Goal: Task Accomplishment & Management: Use online tool/utility

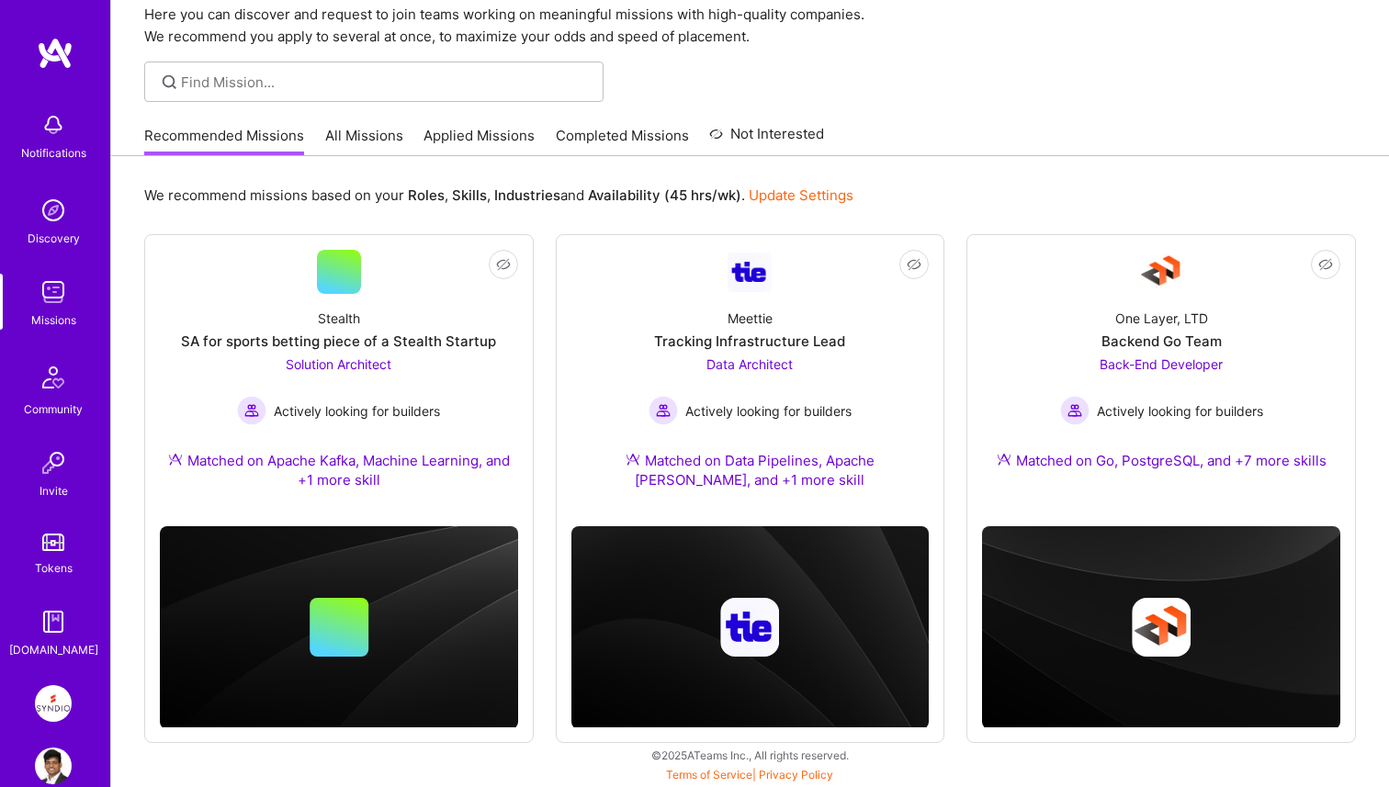
scroll to position [34, 0]
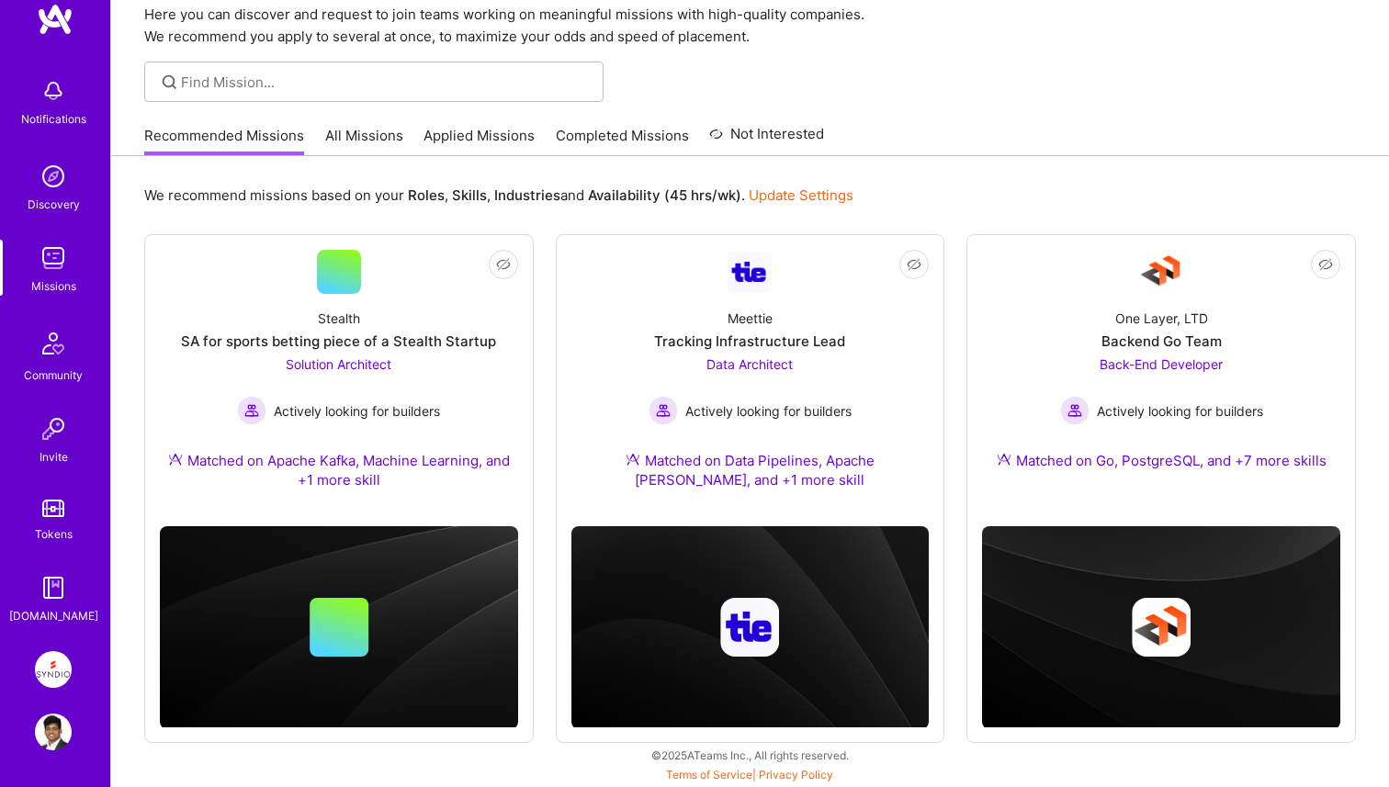
click at [54, 371] on div "Community" at bounding box center [53, 375] width 59 height 19
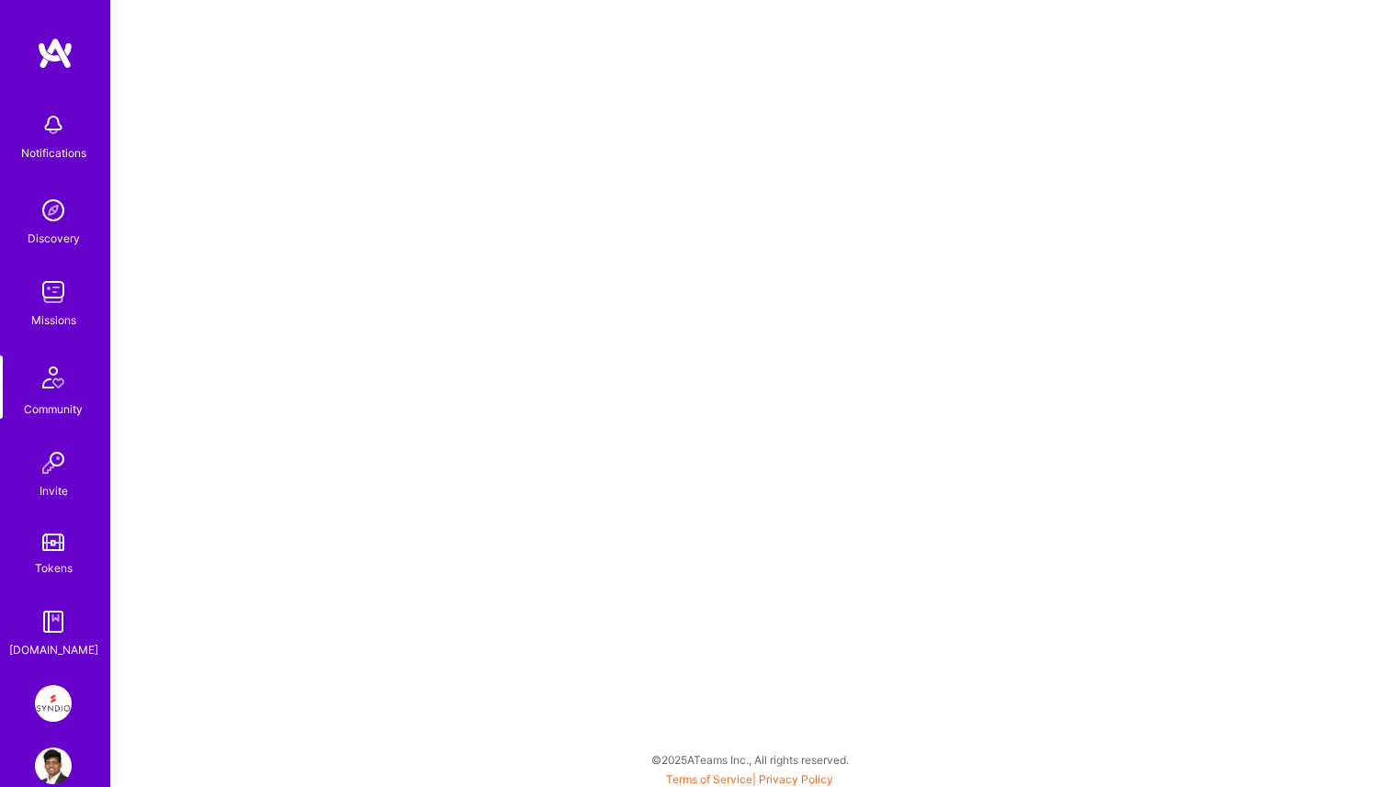
scroll to position [34, 0]
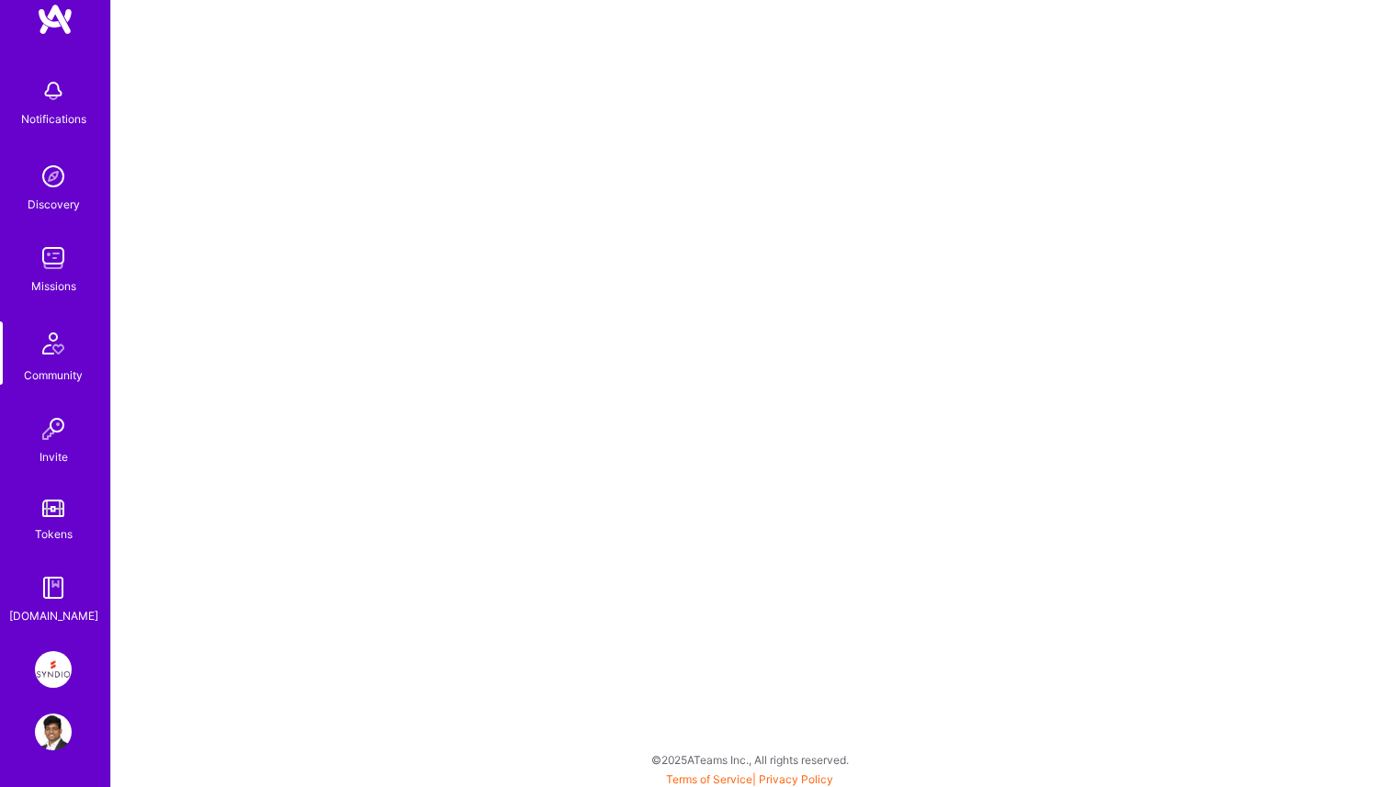
click at [62, 664] on img at bounding box center [53, 669] width 37 height 37
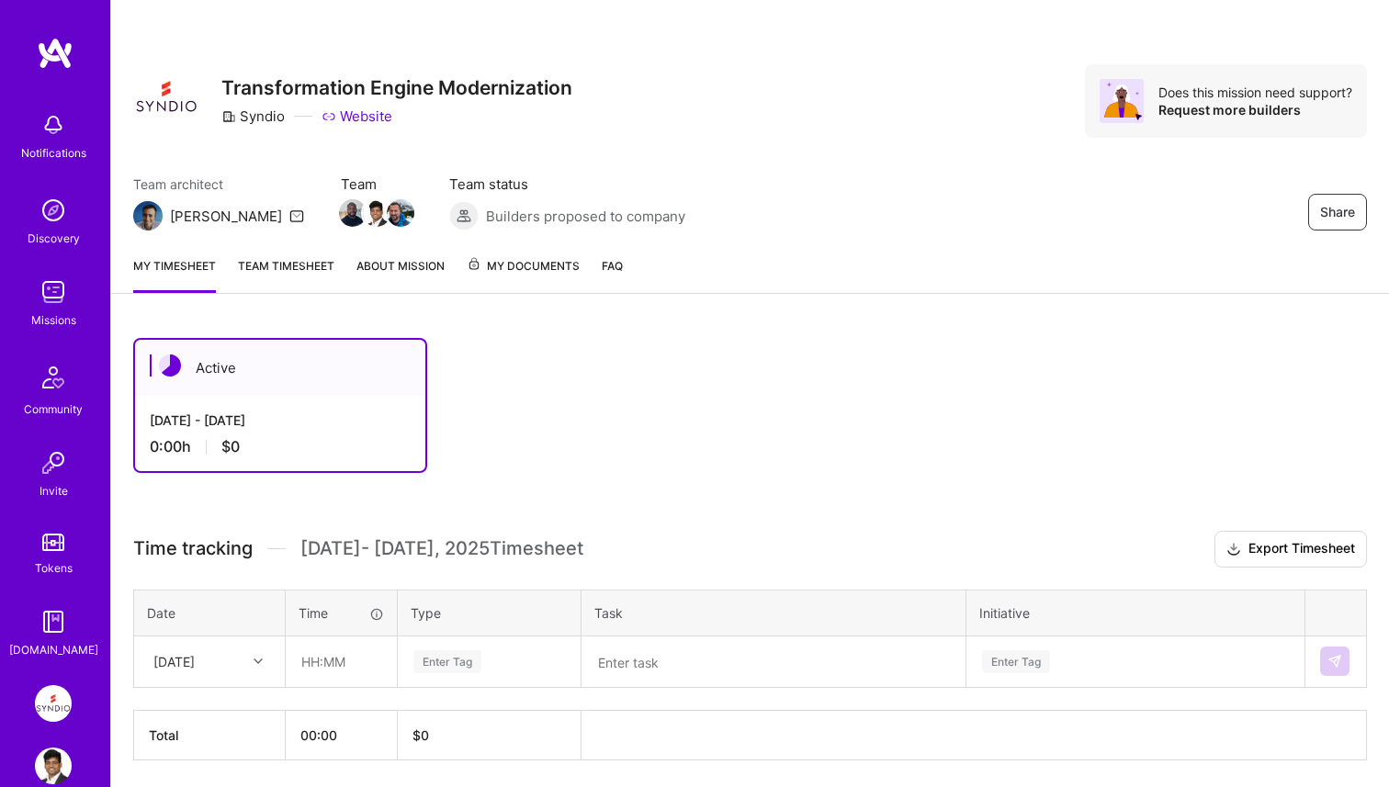
scroll to position [62, 0]
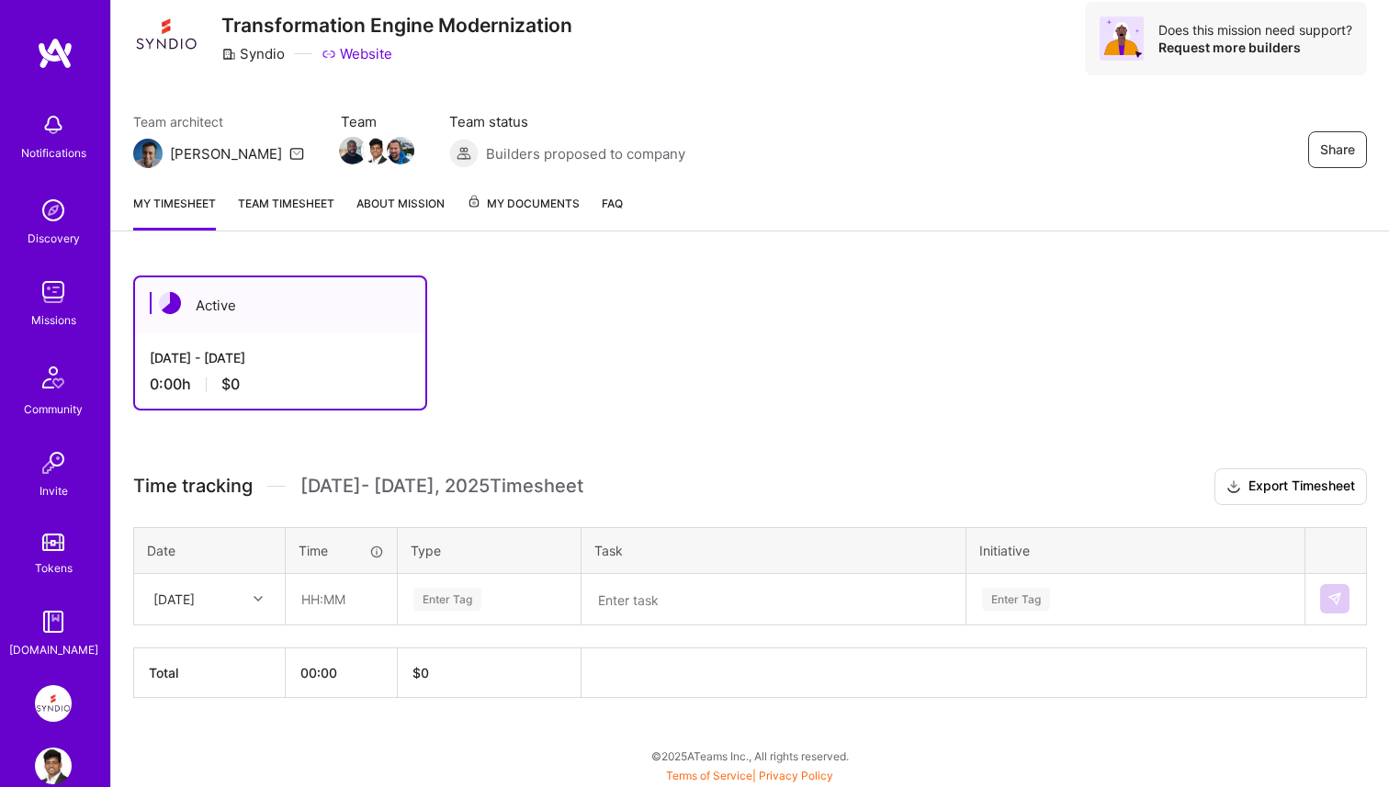
click at [270, 207] on link "Team timesheet" at bounding box center [286, 212] width 96 height 37
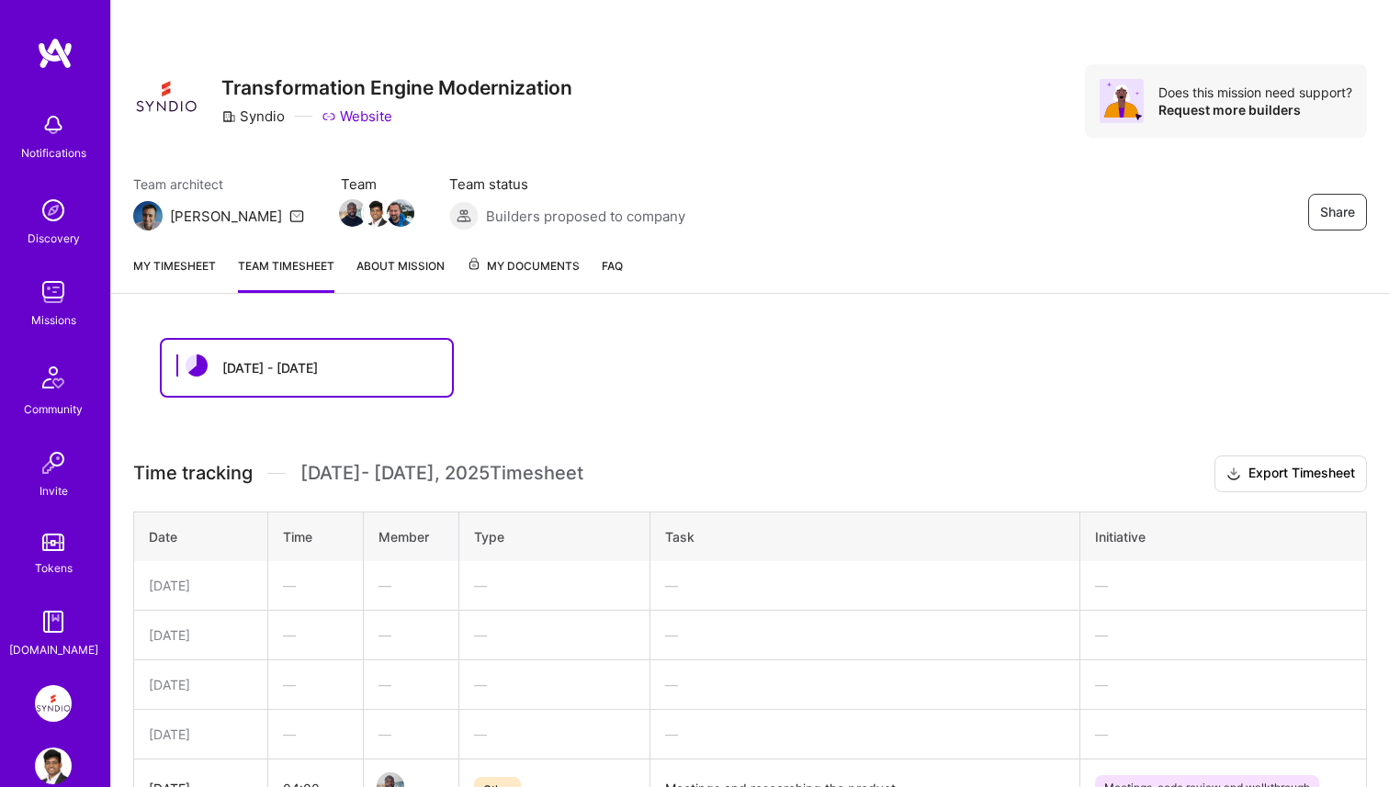
click at [390, 266] on link "About Mission" at bounding box center [400, 274] width 88 height 37
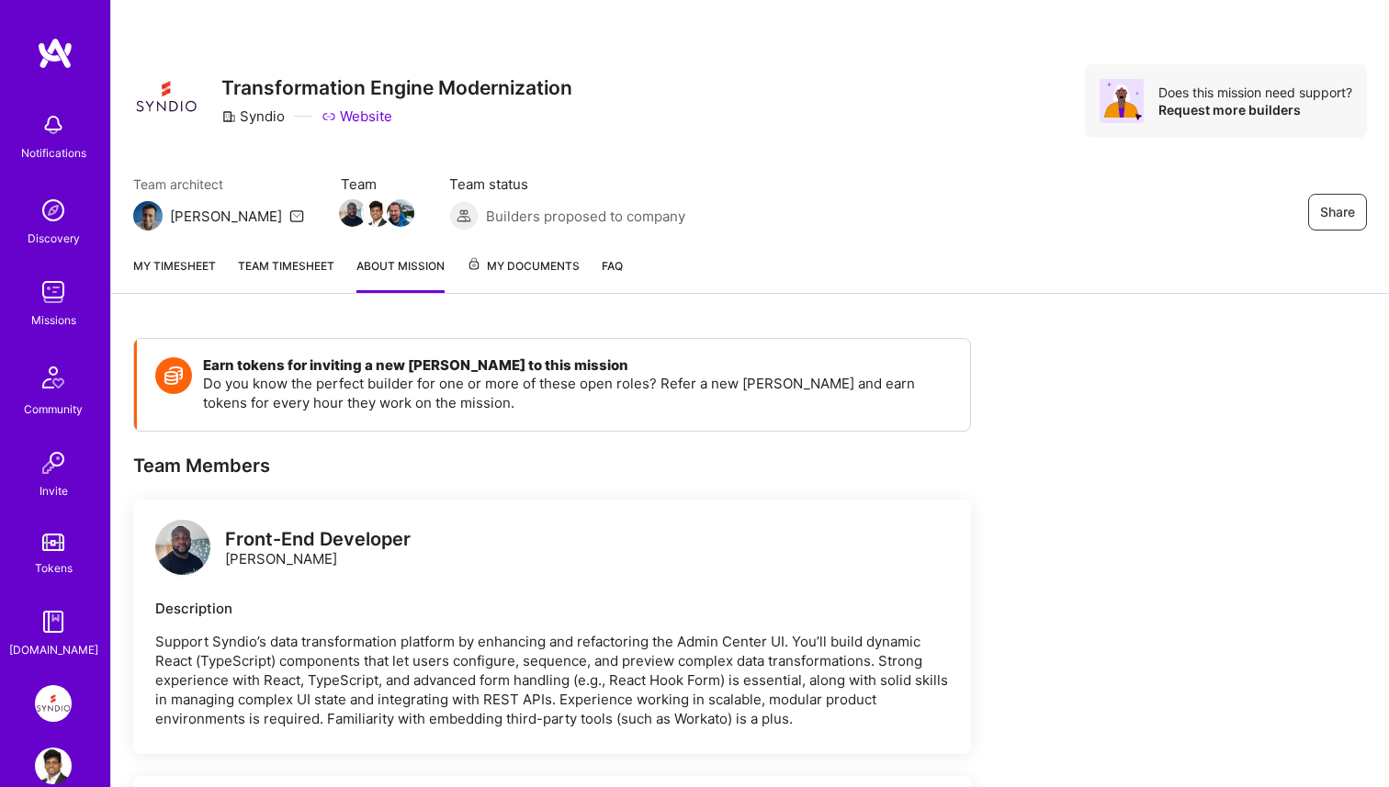
click at [311, 279] on link "Team timesheet" at bounding box center [286, 274] width 96 height 37
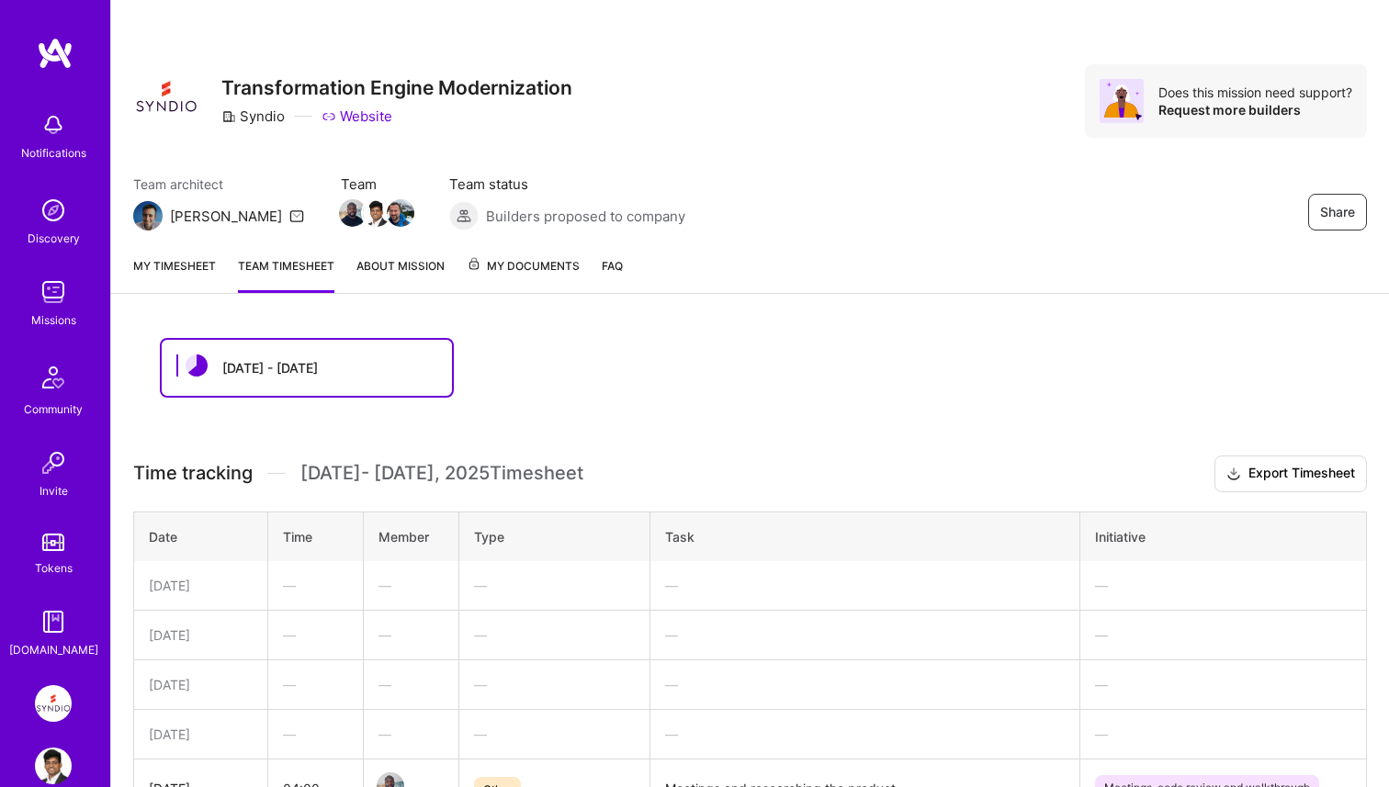
click at [167, 259] on link "My timesheet" at bounding box center [174, 274] width 83 height 37
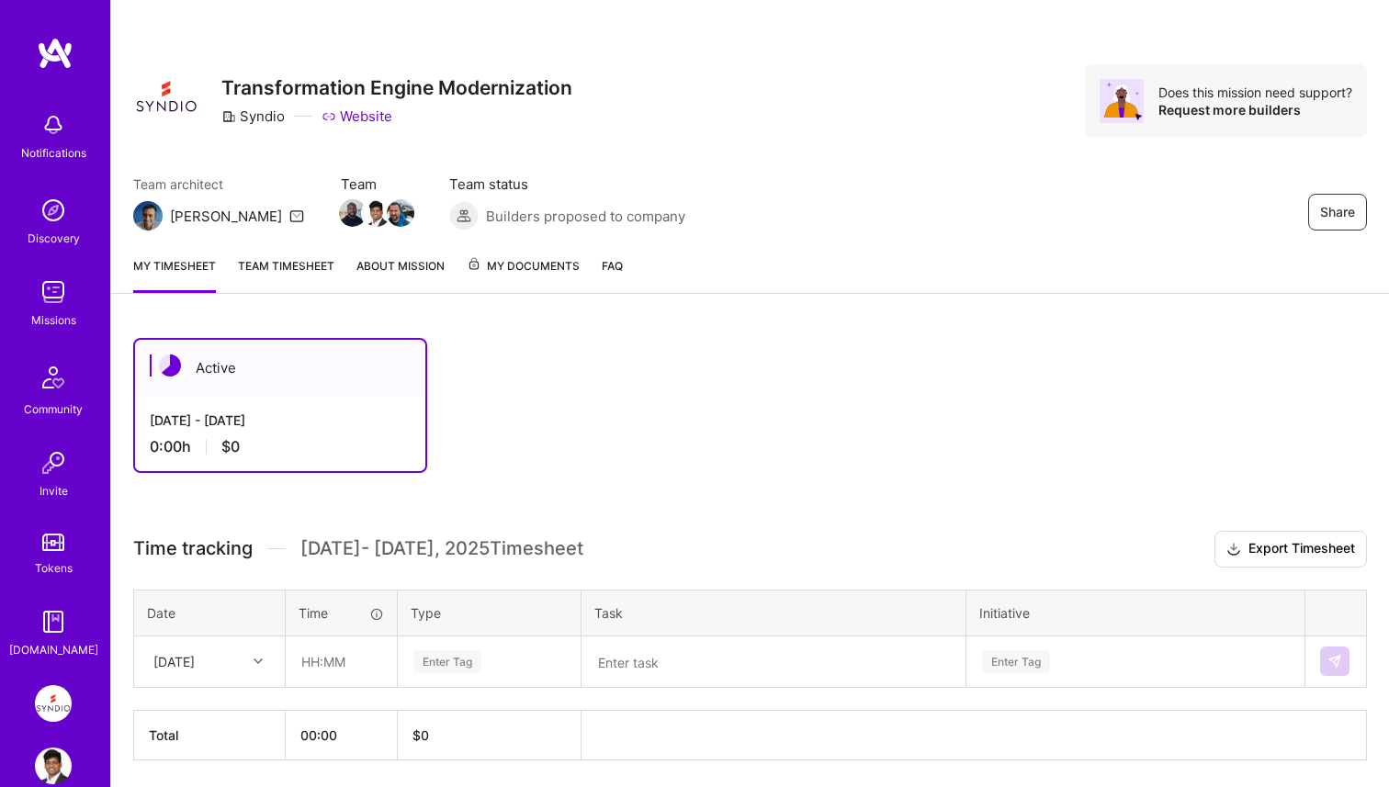
scroll to position [62, 0]
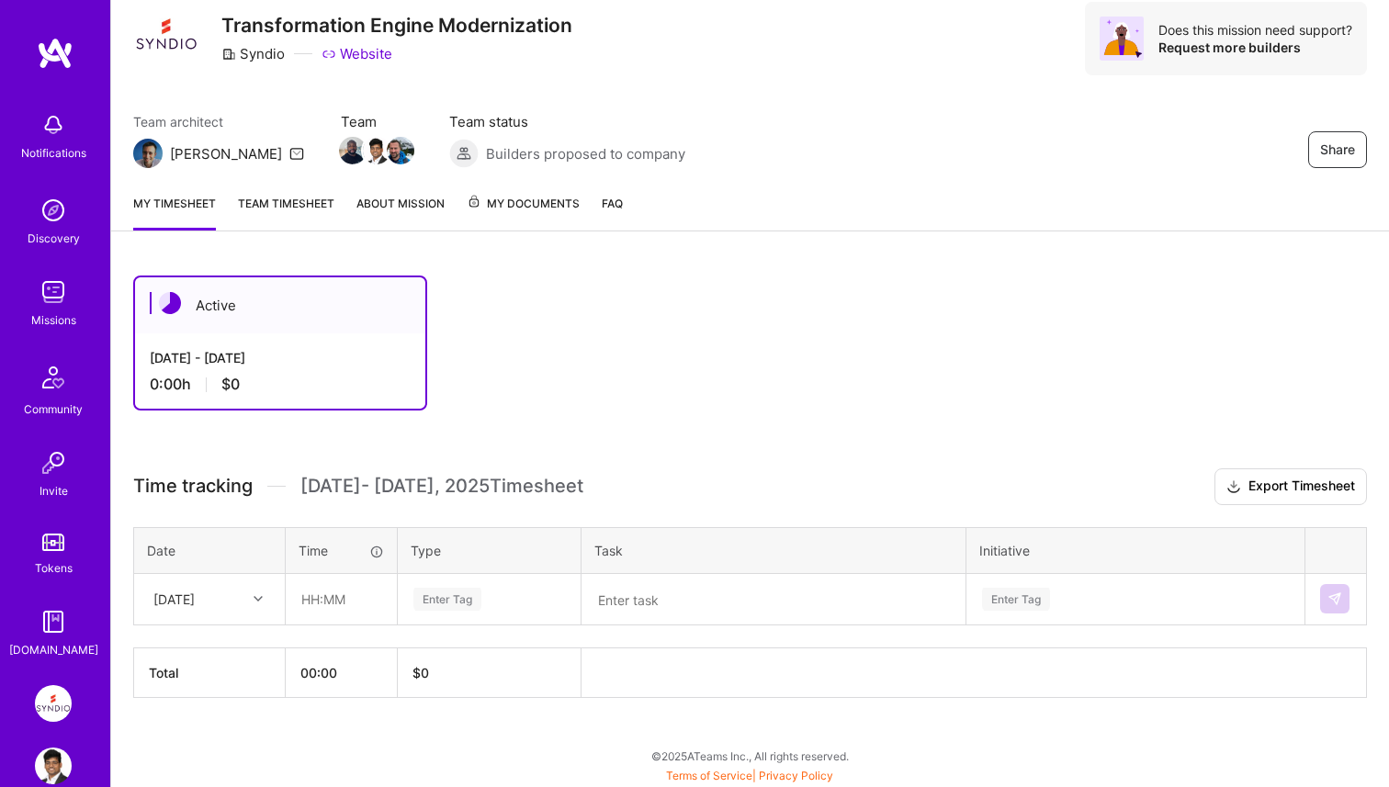
click at [753, 440] on div "Active [DATE] - [DATE] 0:00 h $0 Time tracking [DATE] - [DATE] Timesheet Export…" at bounding box center [750, 521] width 1278 height 535
click at [589, 426] on div "Active [DATE] - [DATE] 0:00 h $0 Time tracking [DATE] - [DATE] Timesheet Export…" at bounding box center [750, 521] width 1278 height 535
